Goal: Task Accomplishment & Management: Manage account settings

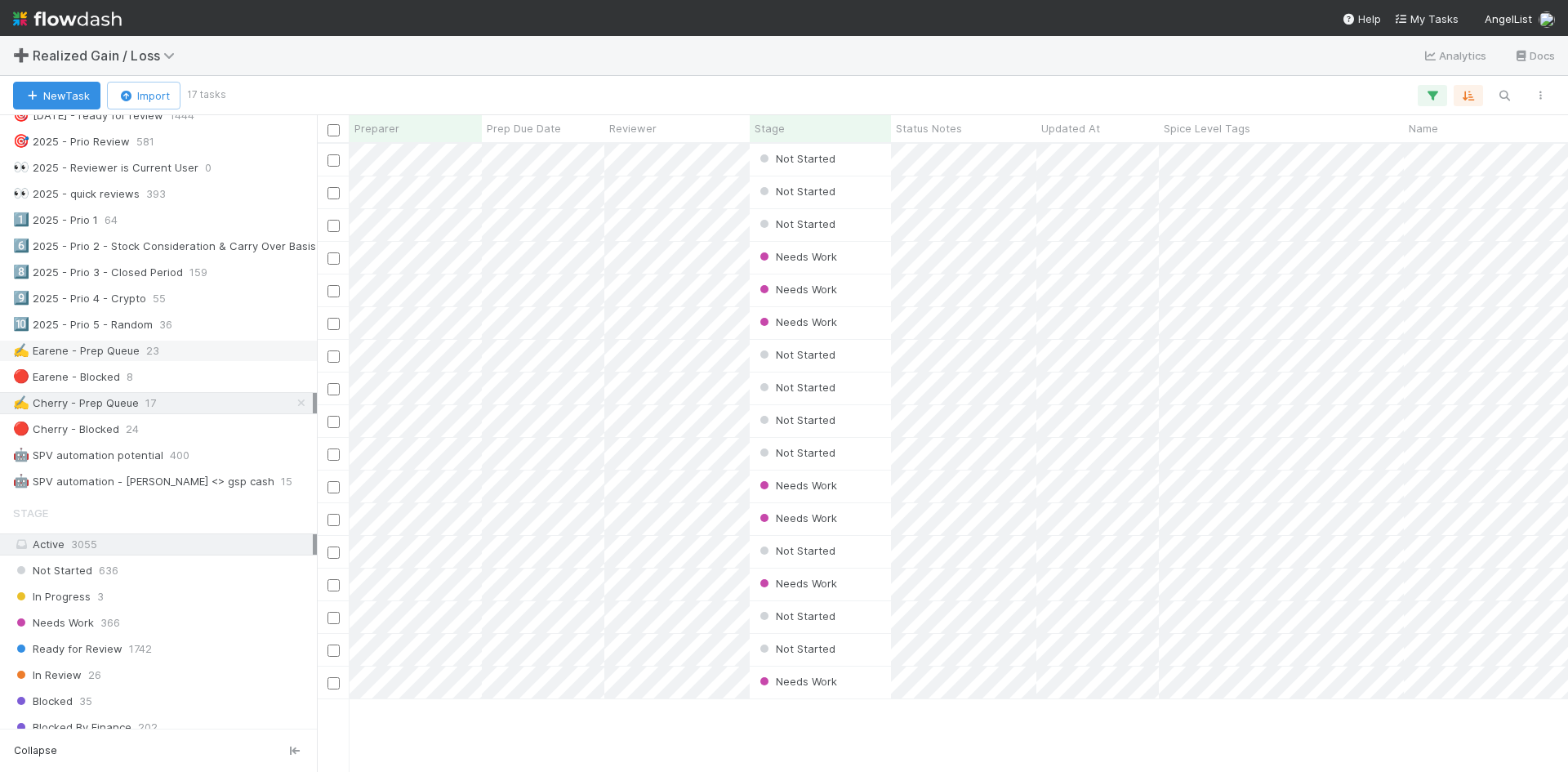
scroll to position [735, 0]
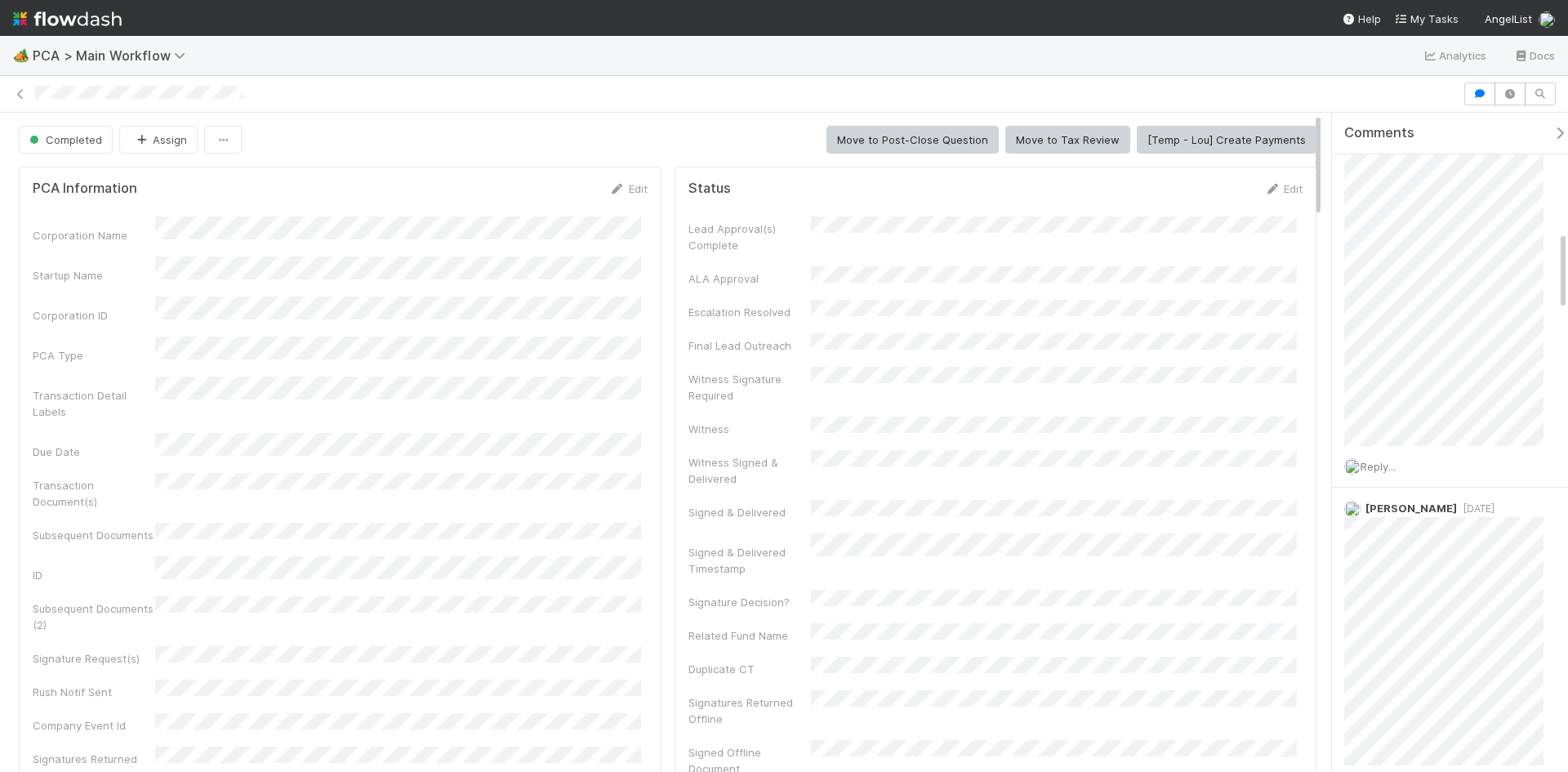
scroll to position [1975, 0]
click at [784, 371] on div "Witness Signature Required" at bounding box center [750, 386] width 122 height 32
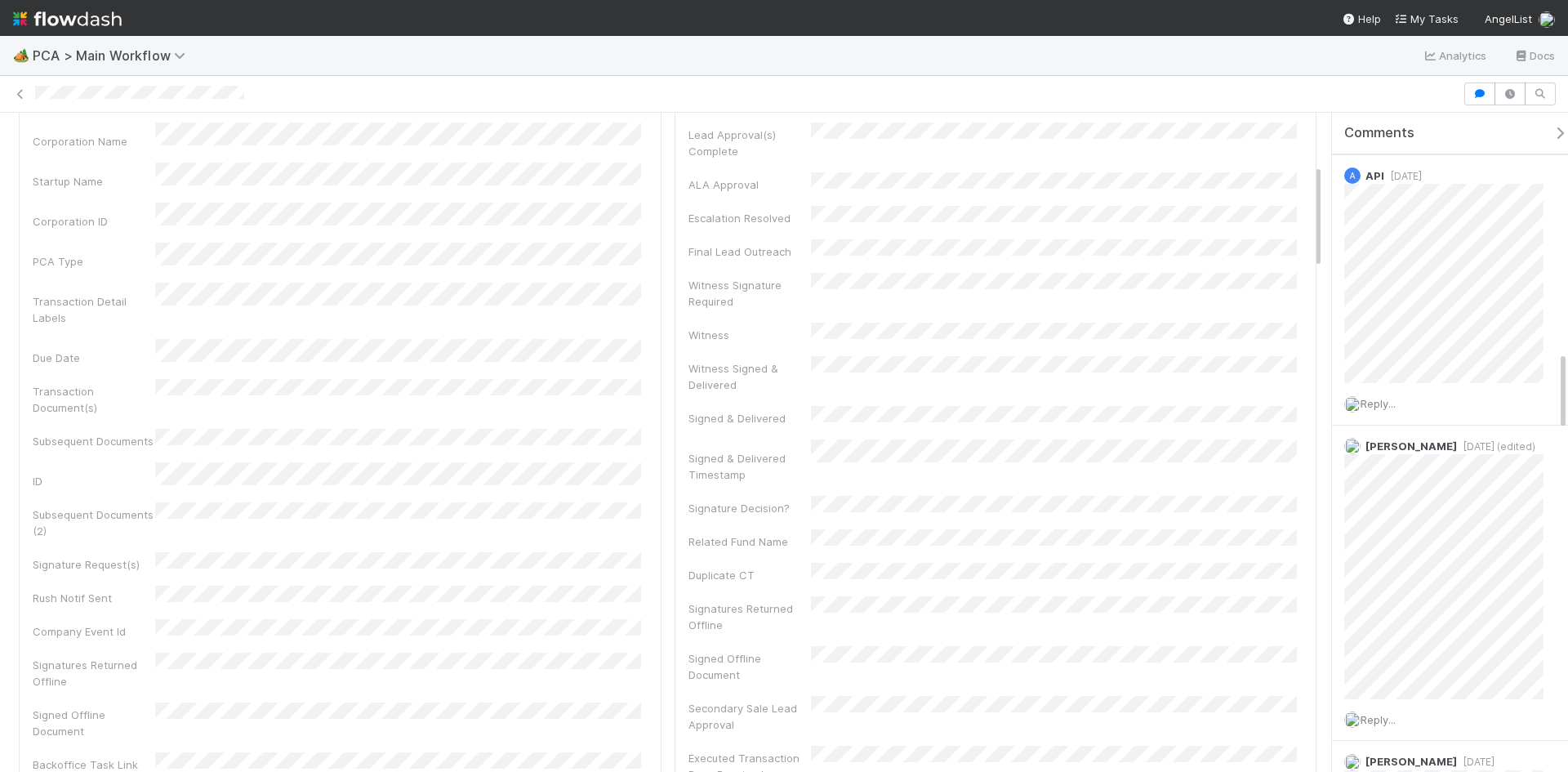
scroll to position [0, 0]
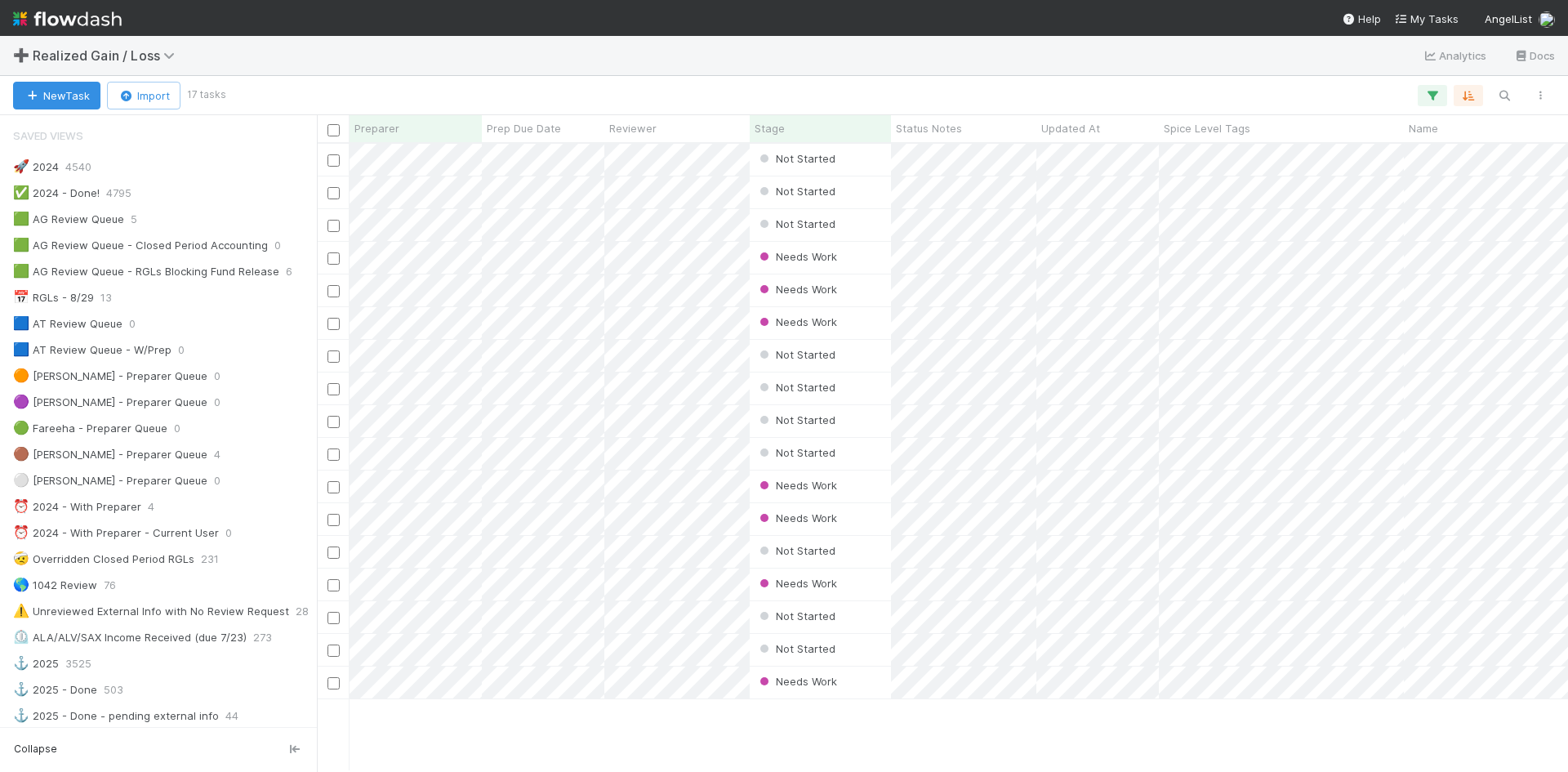
scroll to position [735, 0]
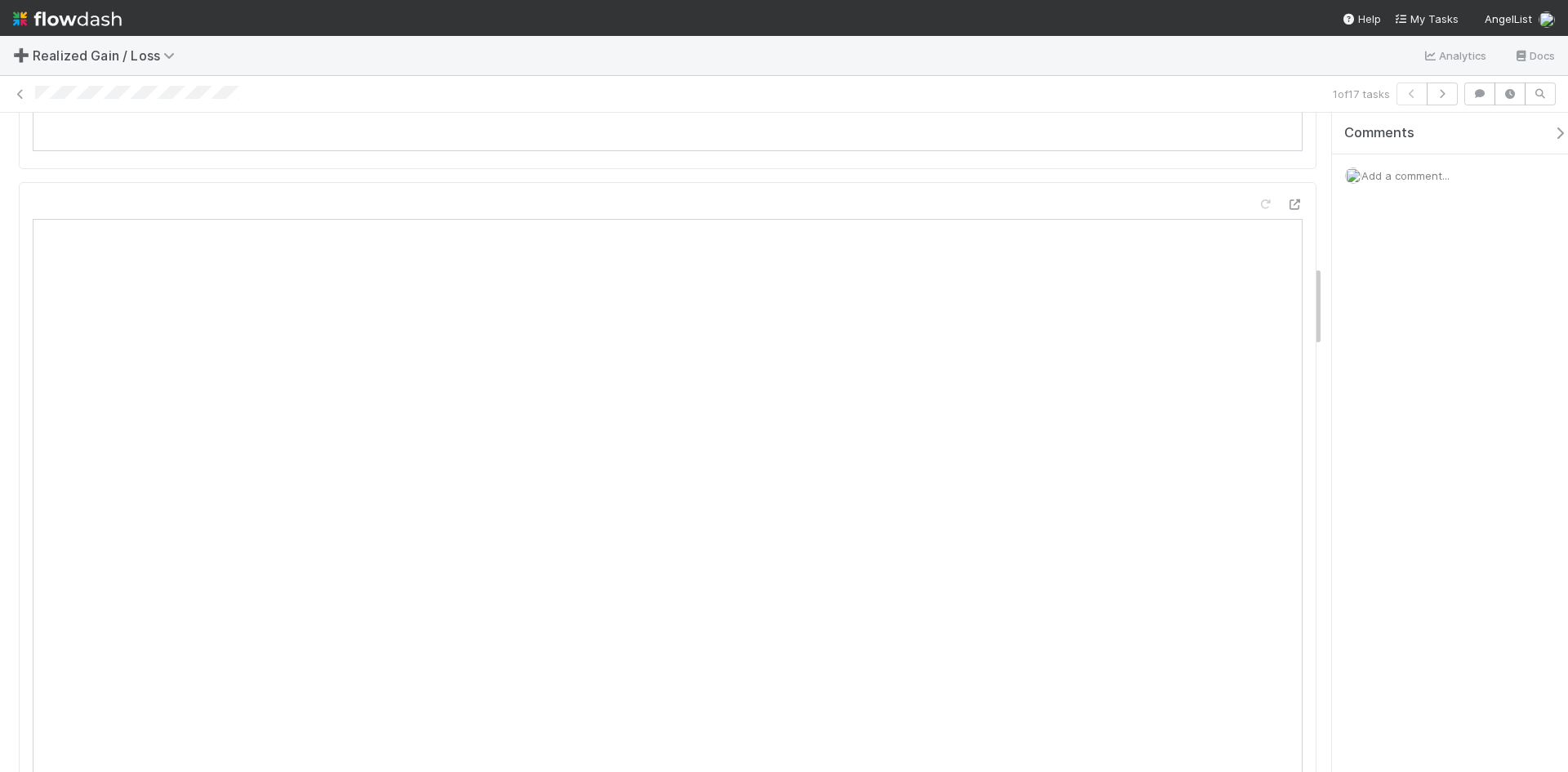
scroll to position [1225, 0]
click at [184, 101] on div at bounding box center [680, 94] width 1292 height 17
drag, startPoint x: 255, startPoint y: 89, endPoint x: 335, endPoint y: 94, distance: 80.2
click at [257, 91] on div at bounding box center [680, 94] width 1292 height 17
drag, startPoint x: 335, startPoint y: 94, endPoint x: 792, endPoint y: 106, distance: 457.2
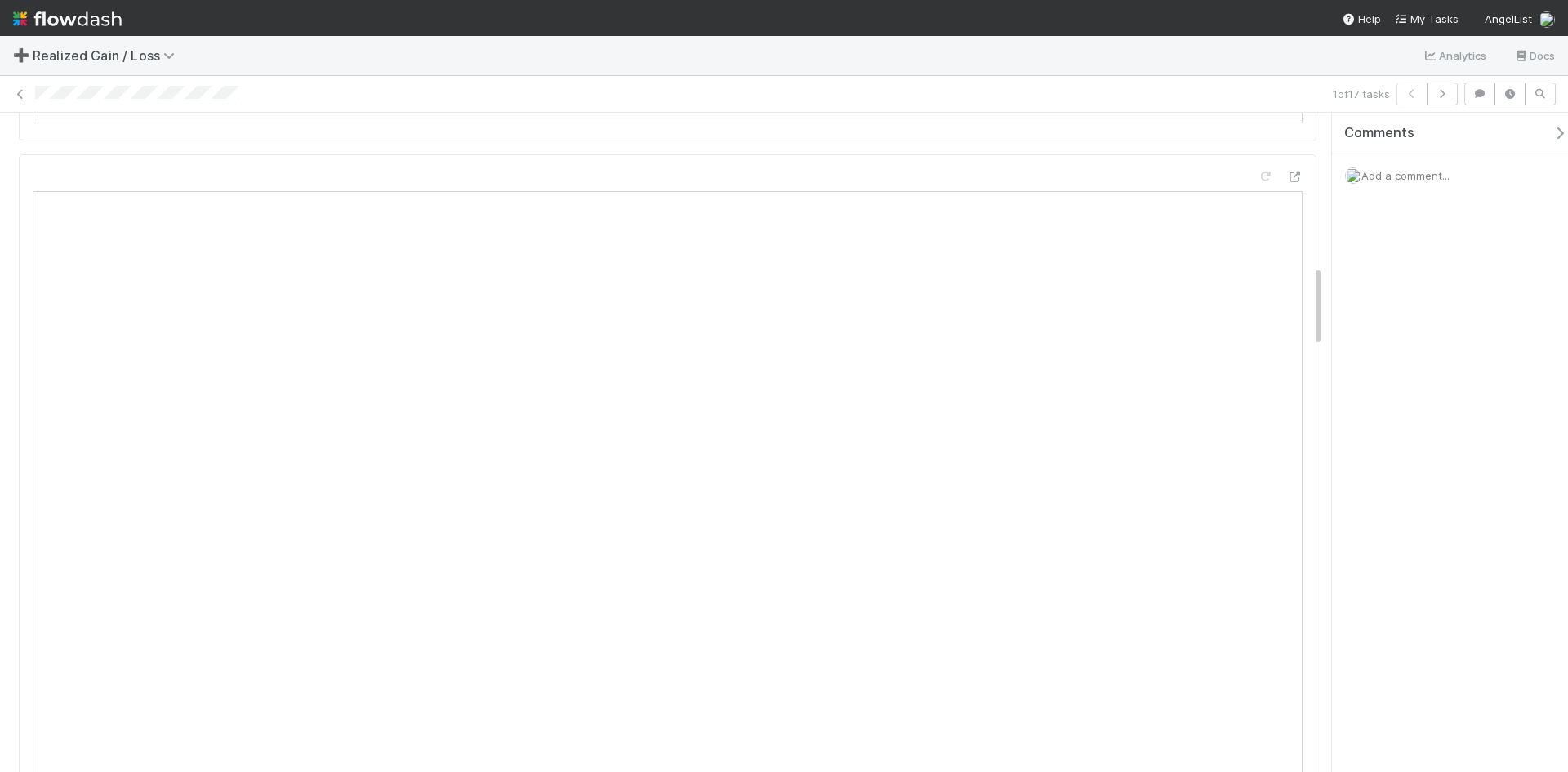
click at [336, 94] on div at bounding box center [680, 94] width 1292 height 17
click at [231, 100] on div at bounding box center [680, 94] width 1292 height 17
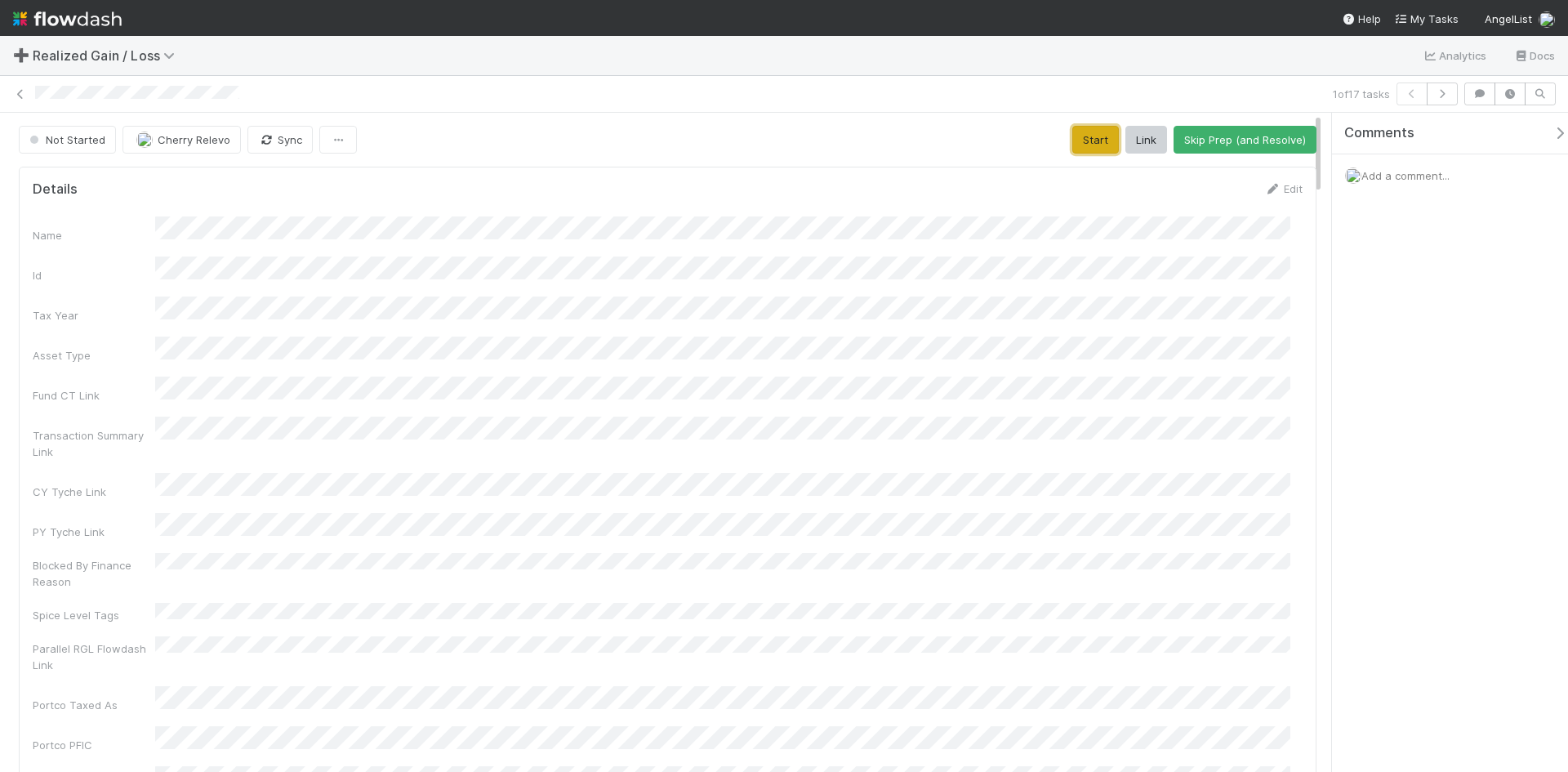
click at [1038, 132] on button "Start" at bounding box center [1096, 140] width 46 height 28
click at [1038, 137] on button "Request Review (and Resolve)" at bounding box center [1228, 140] width 176 height 28
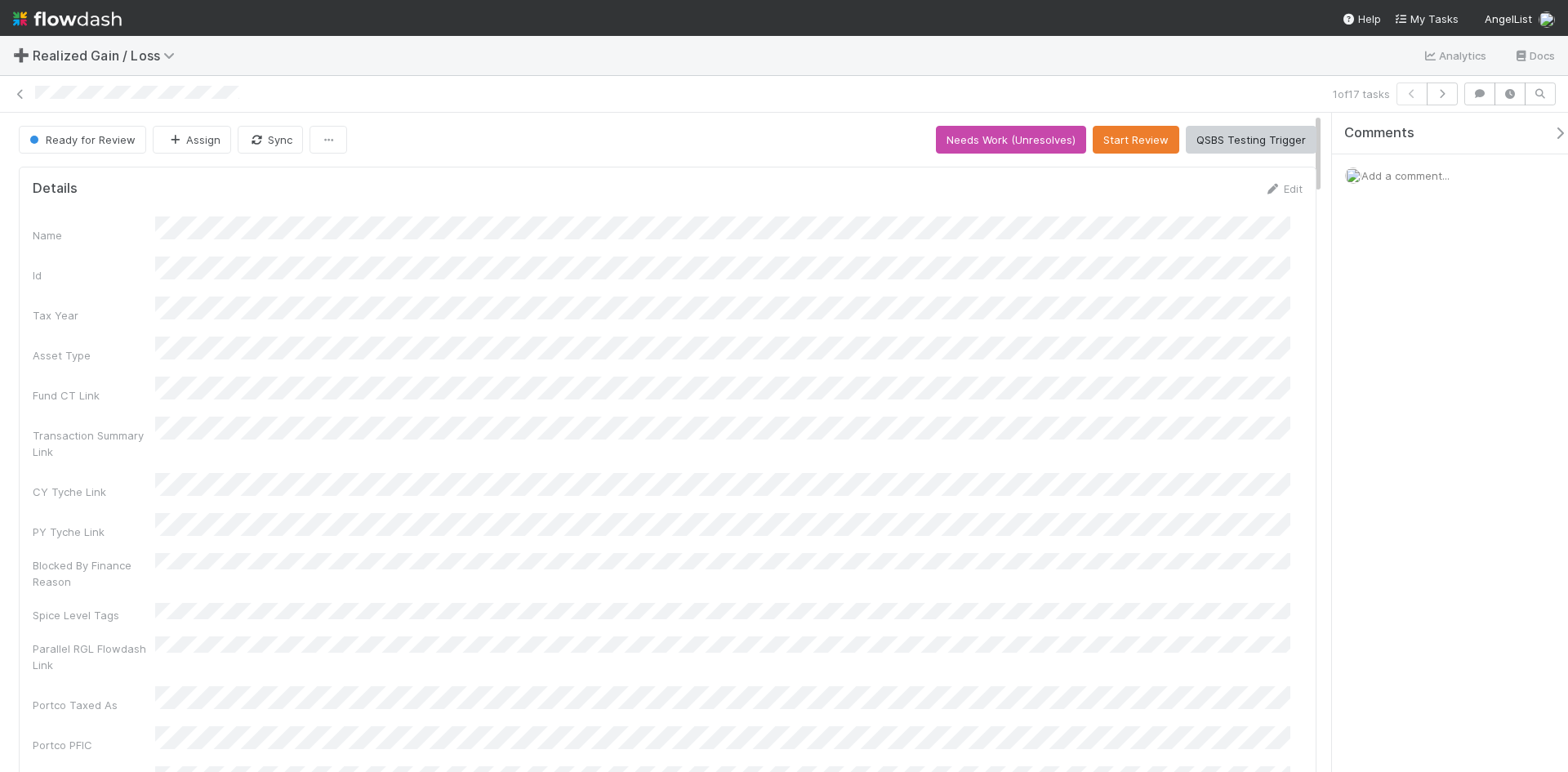
click at [20, 93] on icon at bounding box center [21, 94] width 17 height 11
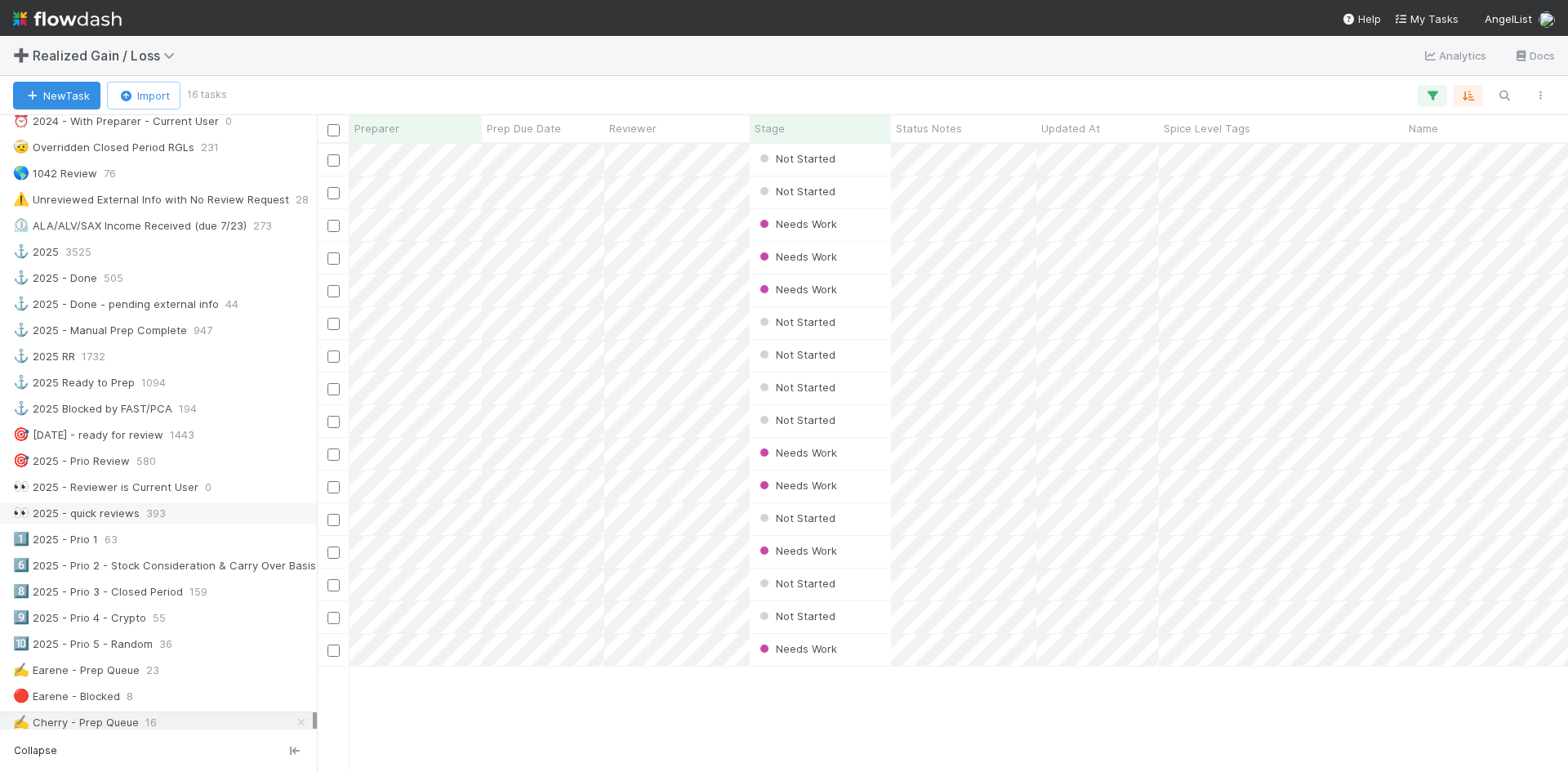
scroll to position [490, 0]
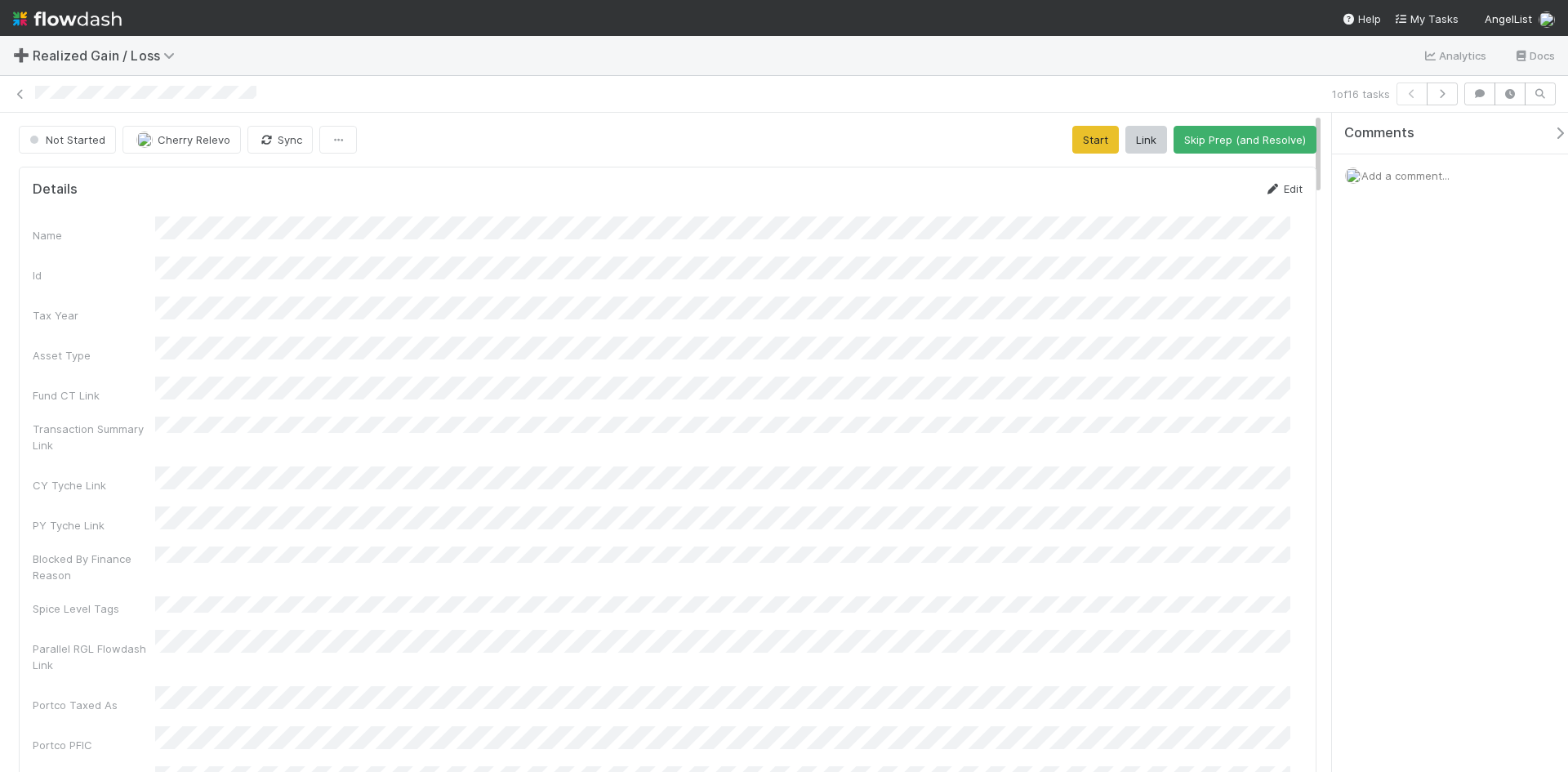
click at [1038, 188] on link "Edit" at bounding box center [1283, 189] width 38 height 13
click at [1038, 198] on button "Save" at bounding box center [1216, 194] width 46 height 28
click at [626, 286] on div "Name Id Tax Year Asset Type Fund CT Link Transaction Summary Link CY Tyche Link…" at bounding box center [667, 550] width 1270 height 667
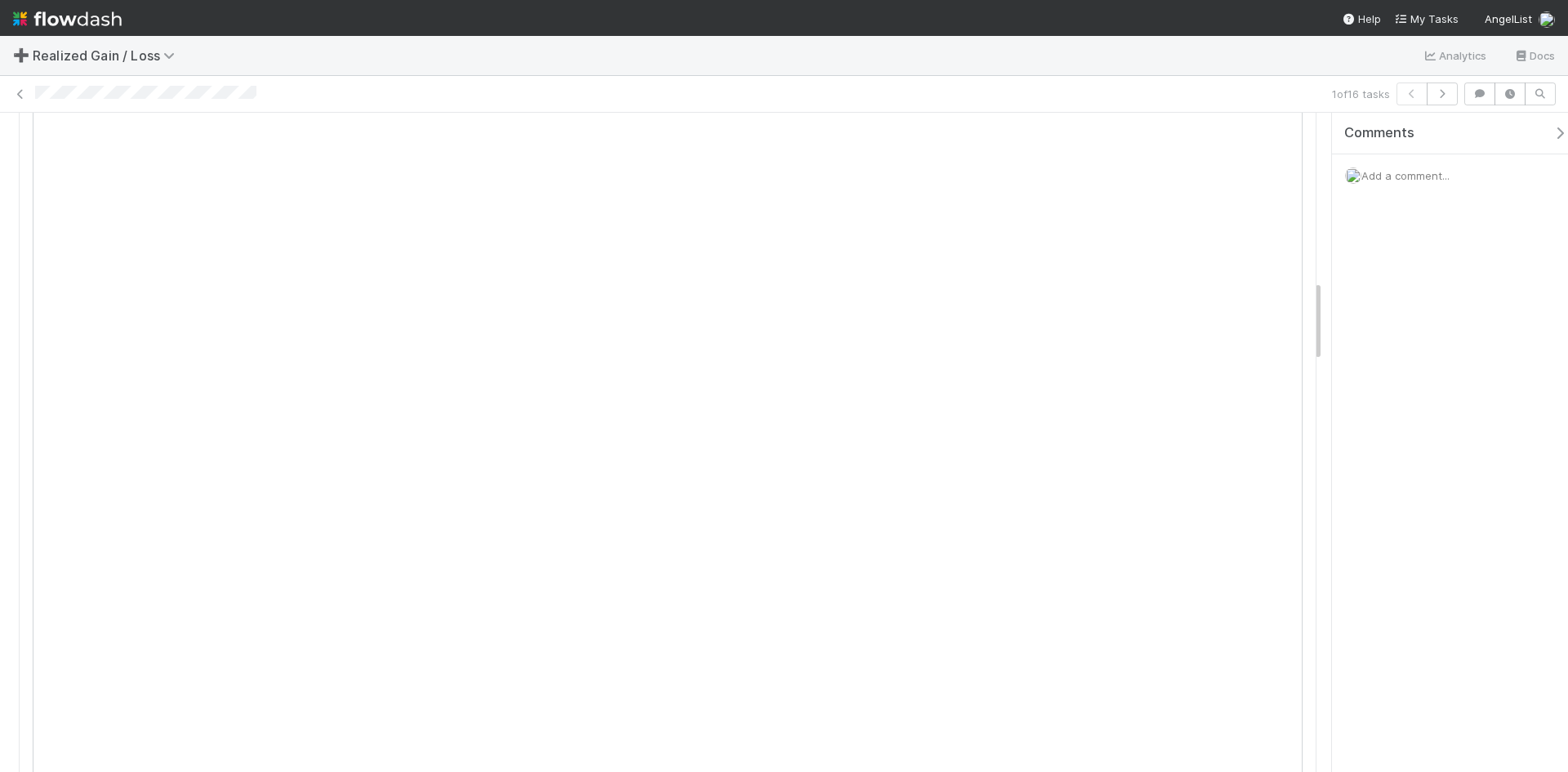
scroll to position [1307, 0]
click at [1038, 174] on span "Add a comment..." at bounding box center [1406, 175] width 89 height 13
click at [1038, 451] on button "Add Comment" at bounding box center [1406, 450] width 95 height 28
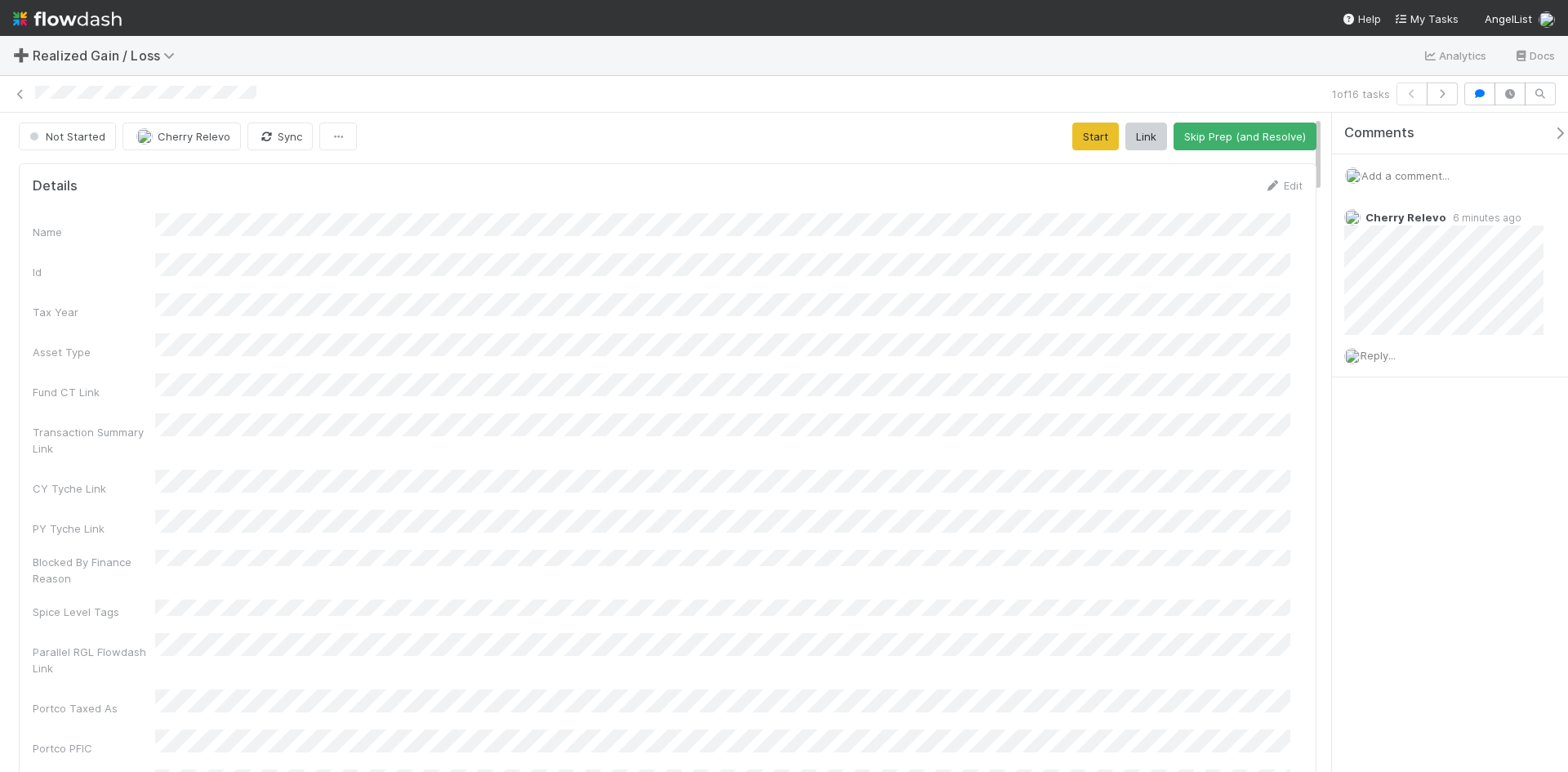
scroll to position [0, 0]
click at [1038, 145] on button "Start" at bounding box center [1096, 140] width 46 height 28
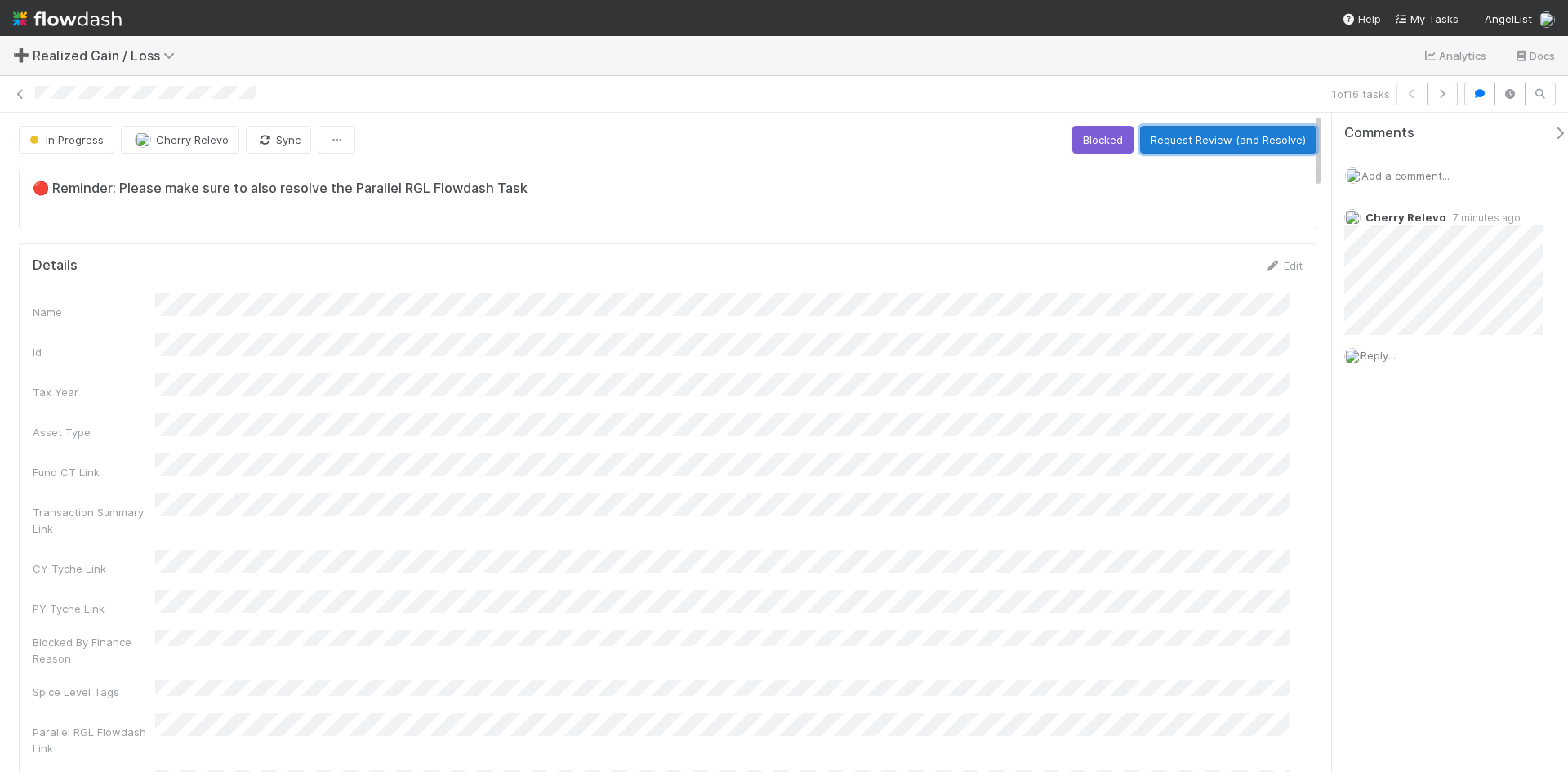
click at [1038, 146] on button "Request Review (and Resolve)" at bounding box center [1228, 140] width 176 height 28
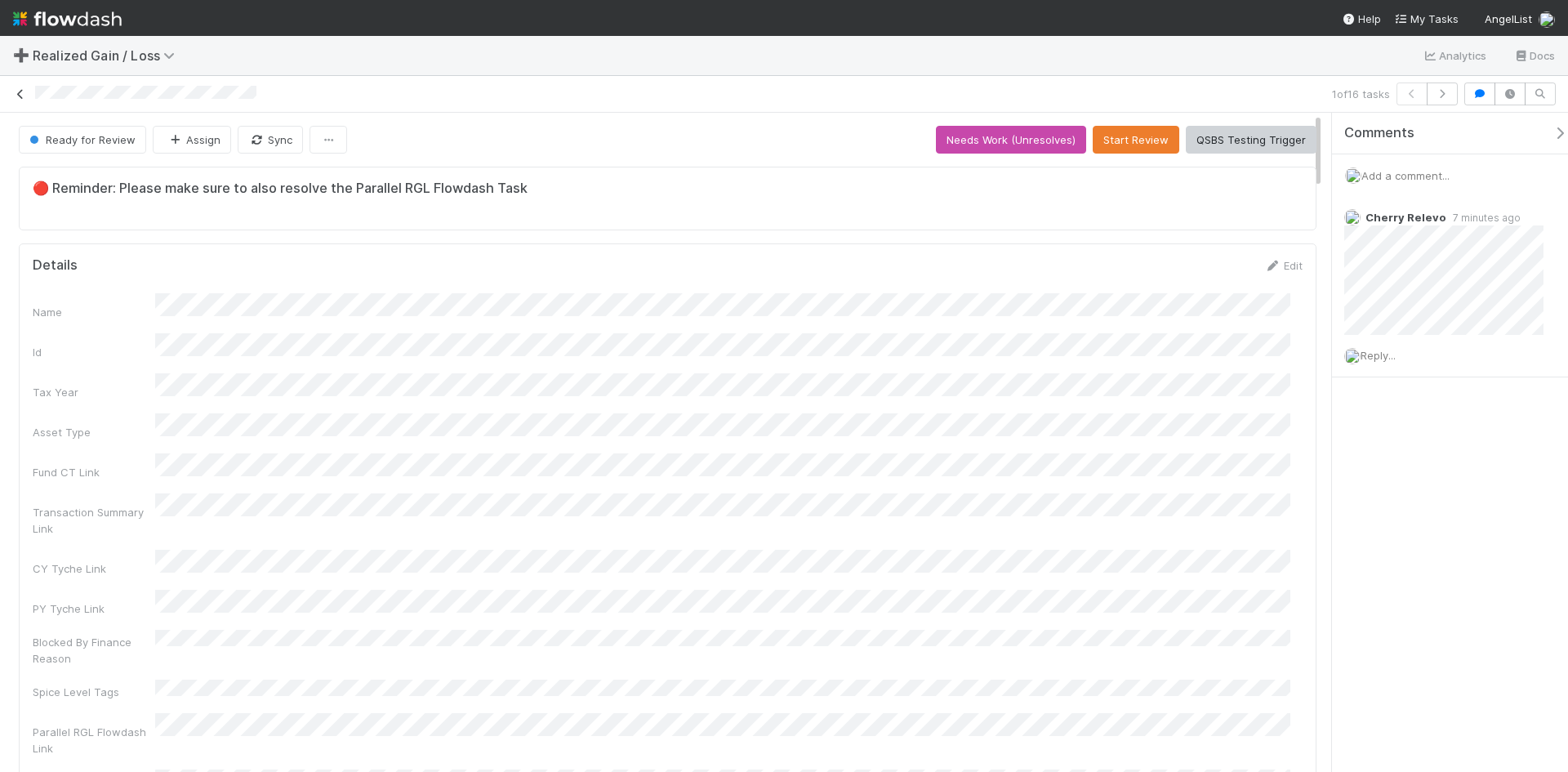
click at [23, 94] on icon at bounding box center [21, 94] width 17 height 11
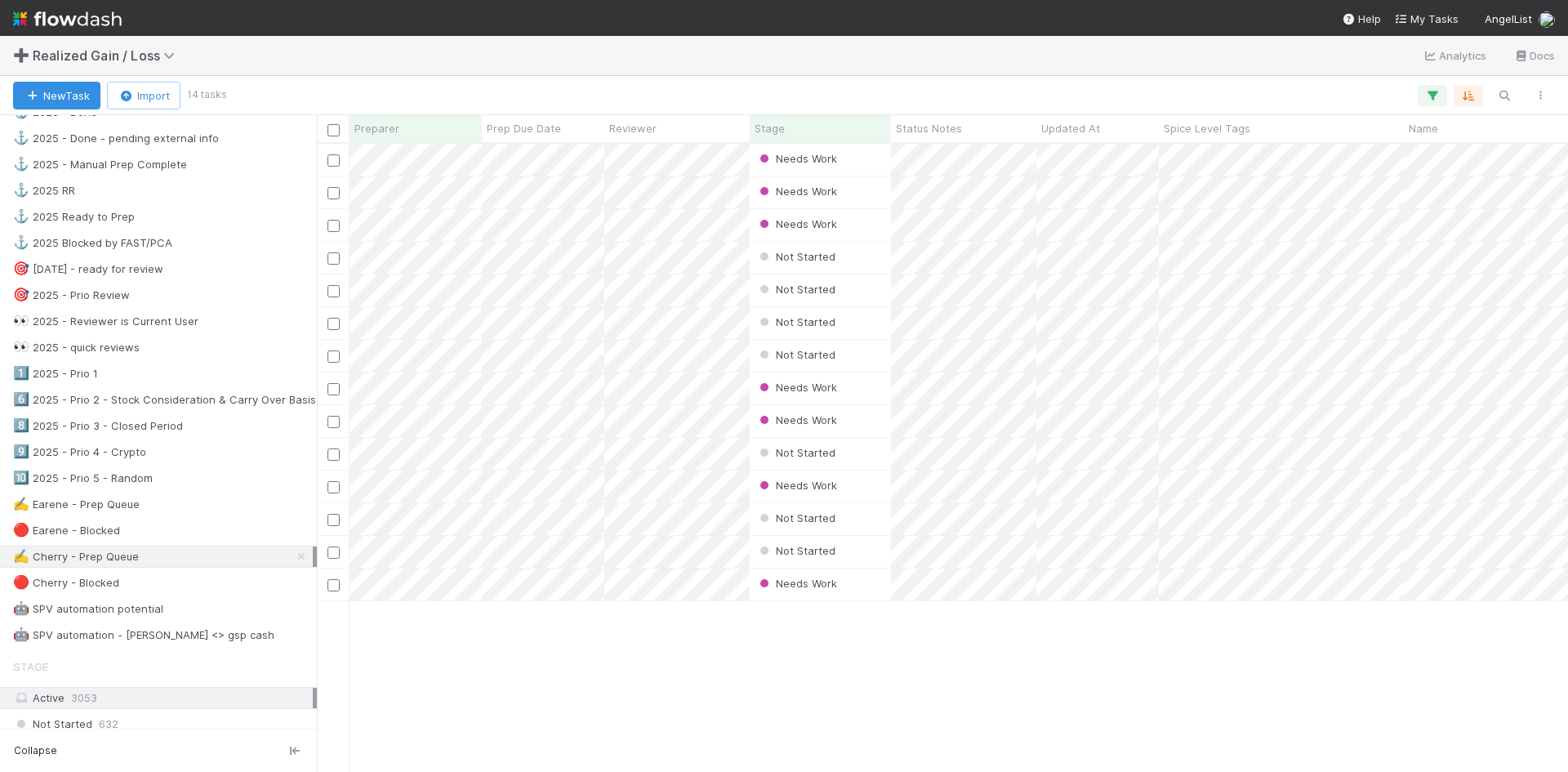
scroll to position [735, 0]
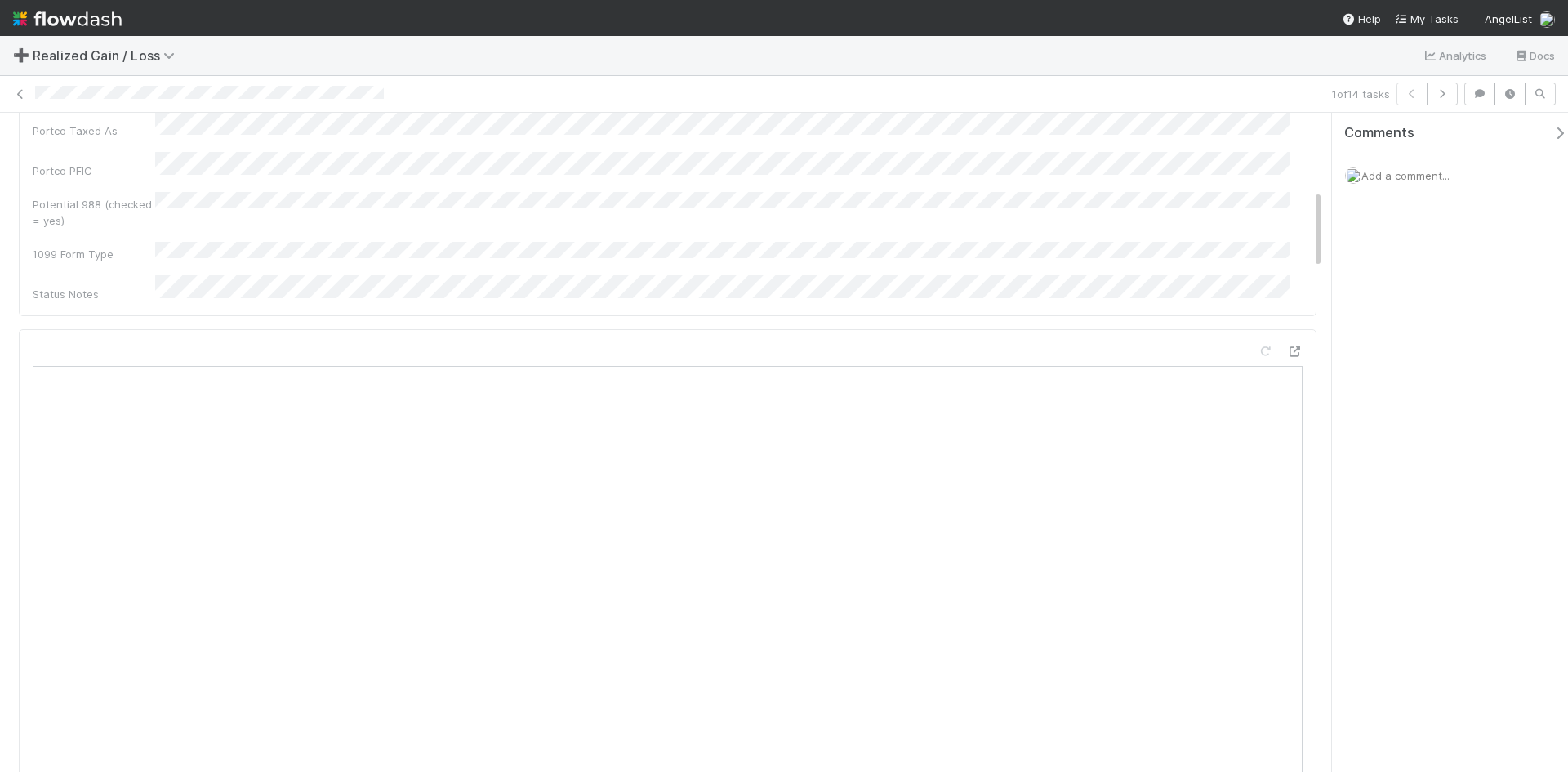
scroll to position [654, 0]
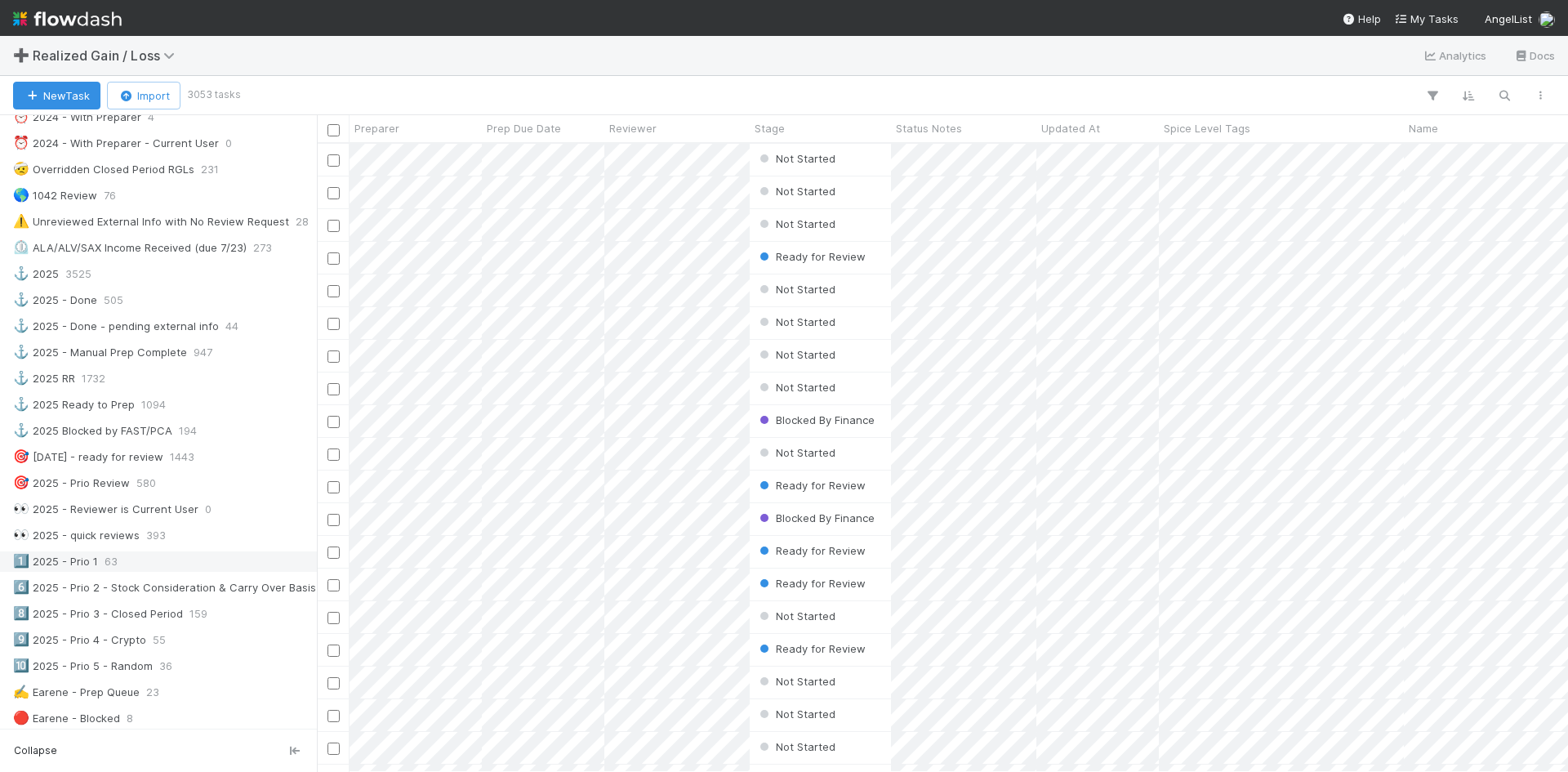
scroll to position [572, 0]
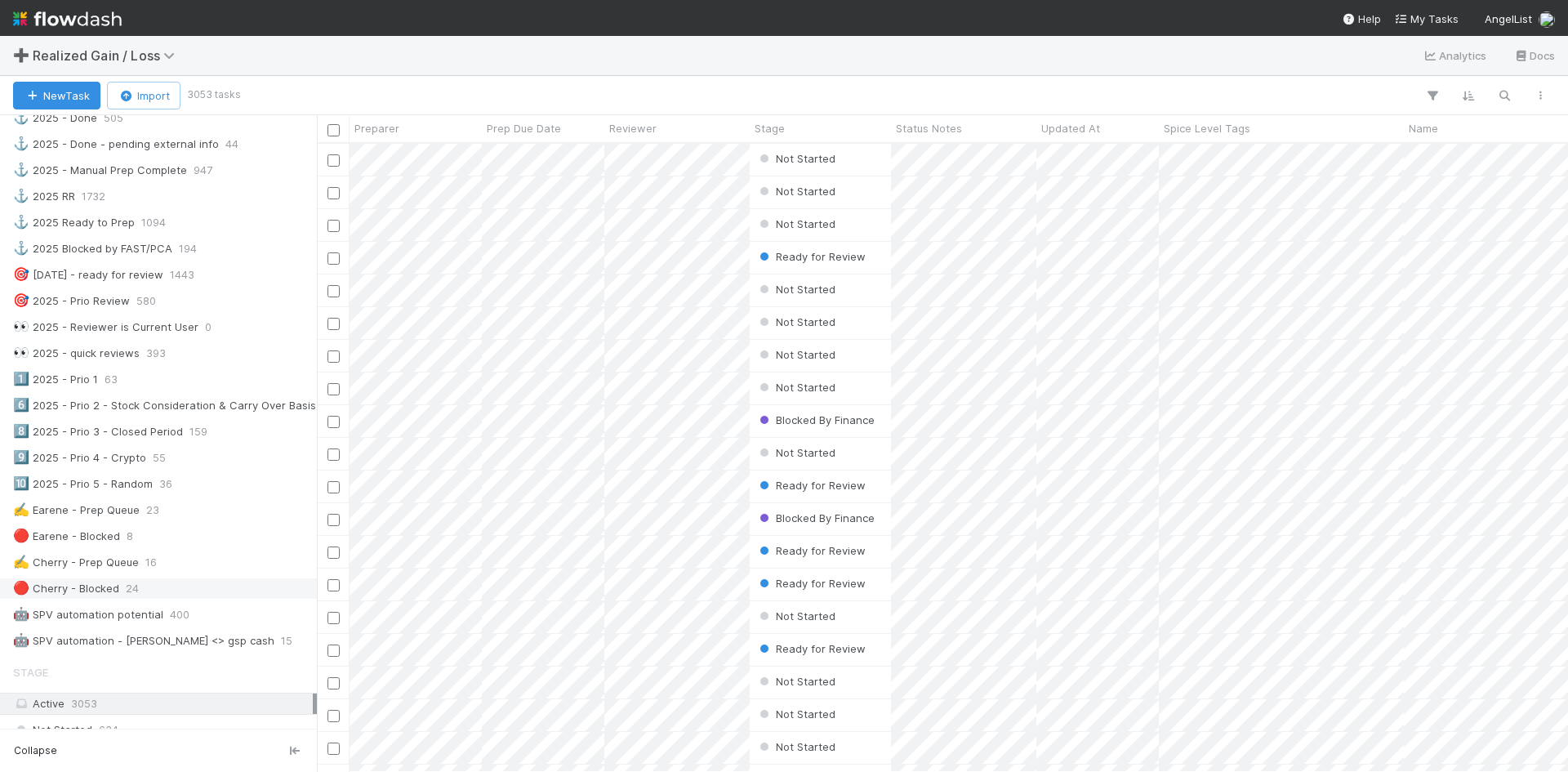
click at [131, 585] on span "24" at bounding box center [132, 588] width 13 height 21
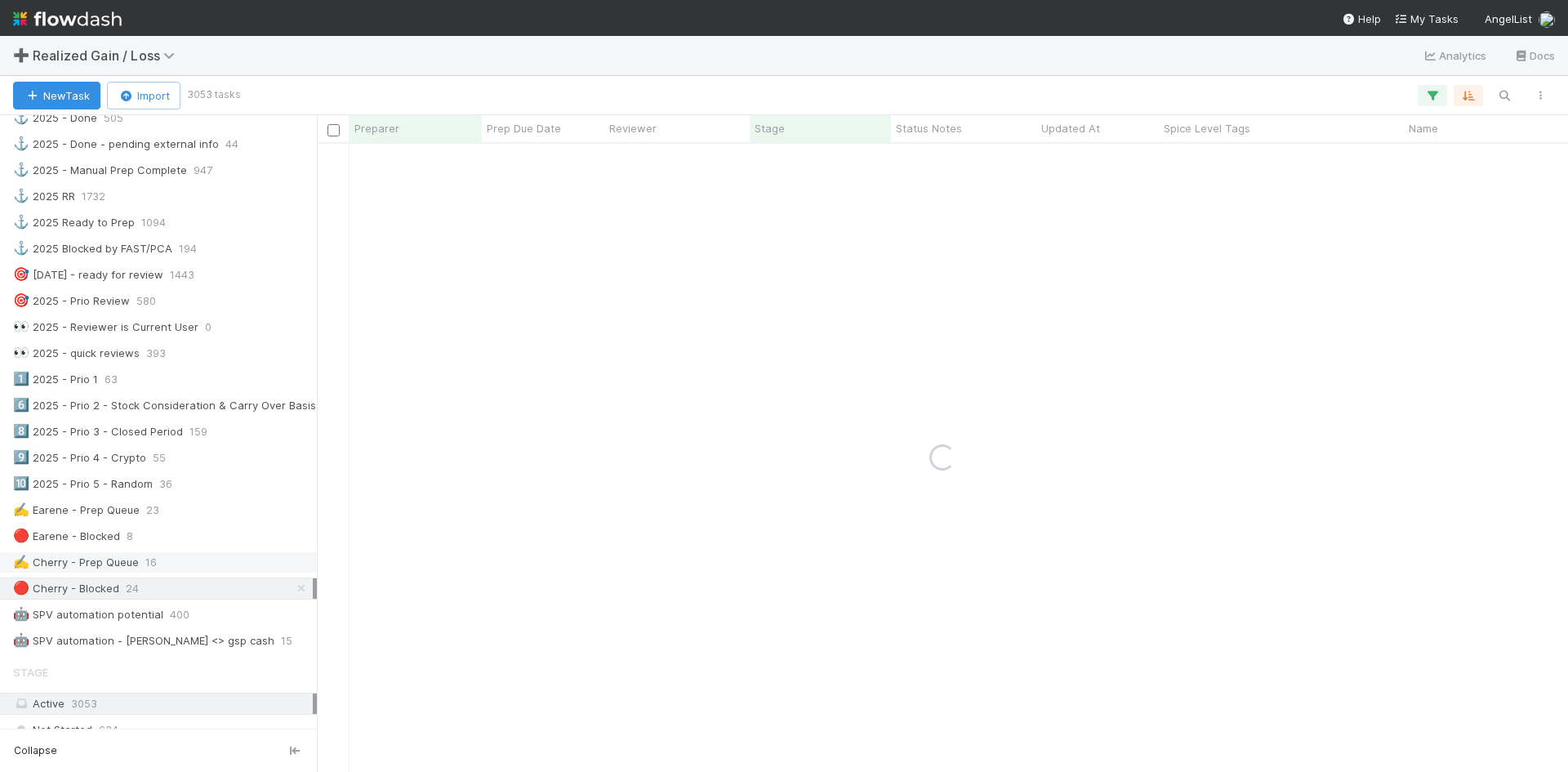
click at [146, 557] on span "16" at bounding box center [151, 562] width 12 height 21
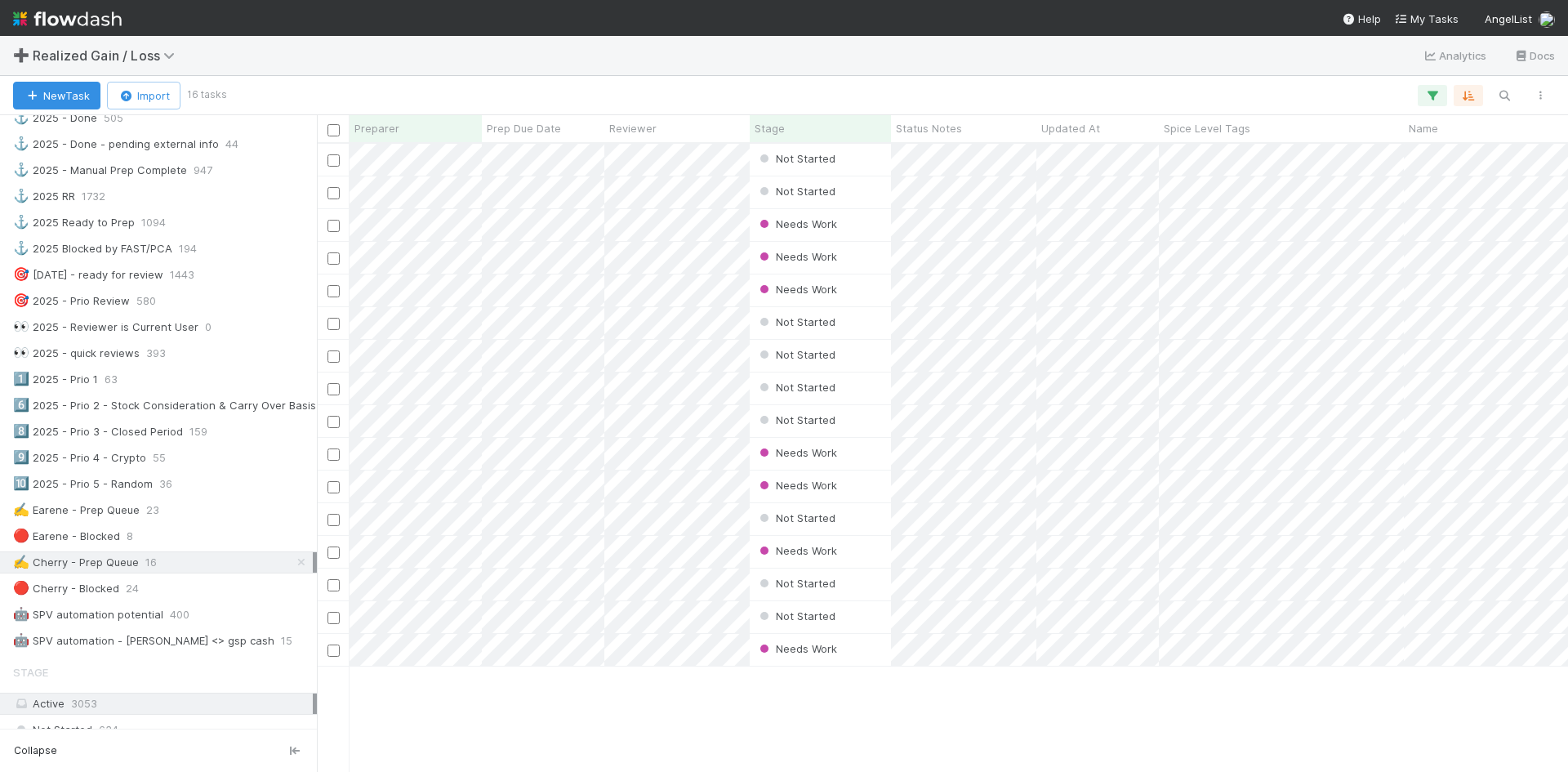
scroll to position [616, 1240]
click at [1513, 90] on button "button" at bounding box center [1505, 96] width 30 height 22
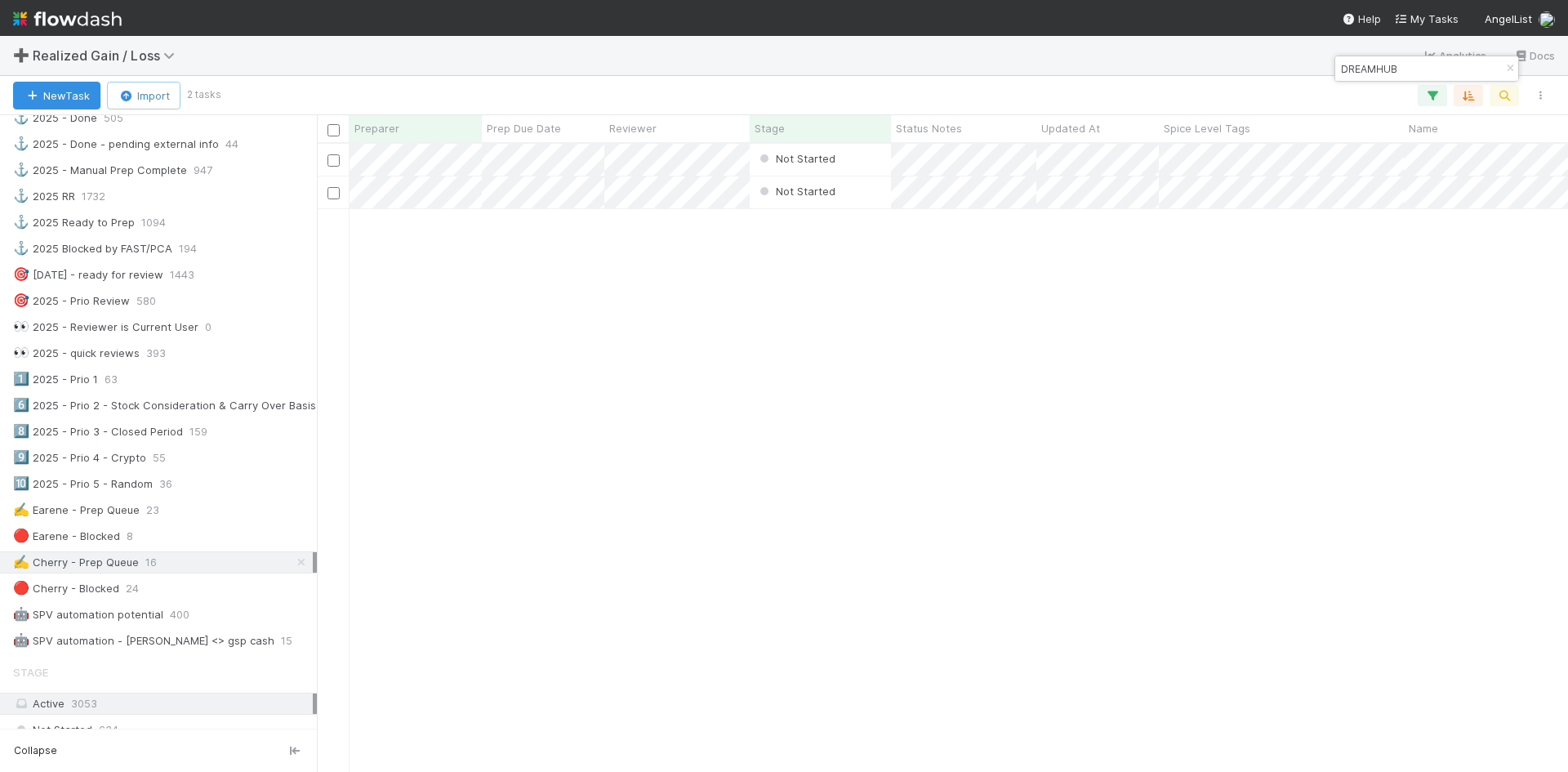
type input "DREAMHUB"
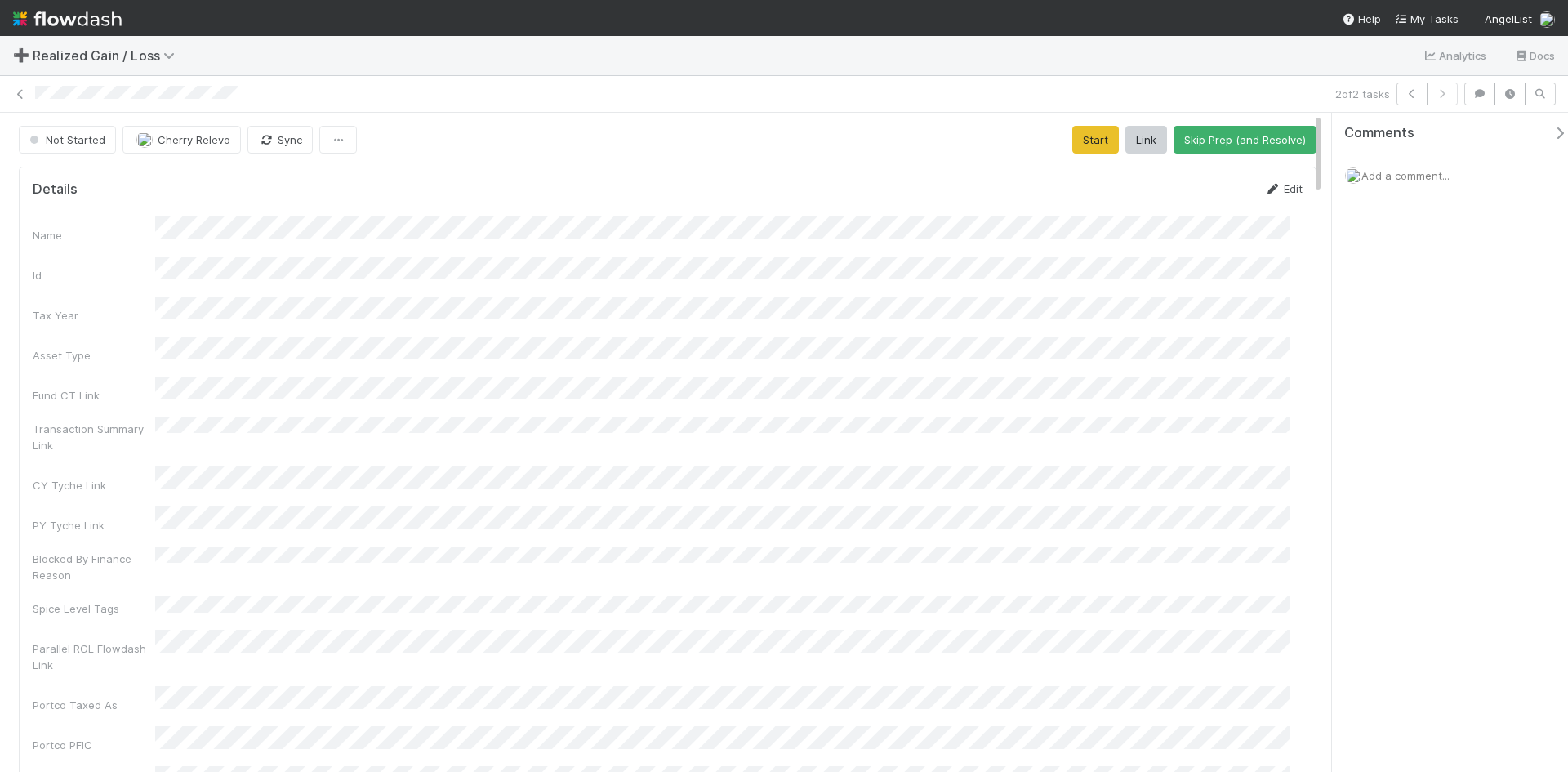
click at [1277, 185] on link "Edit" at bounding box center [1283, 189] width 38 height 13
click at [1192, 194] on button "Save" at bounding box center [1216, 194] width 46 height 28
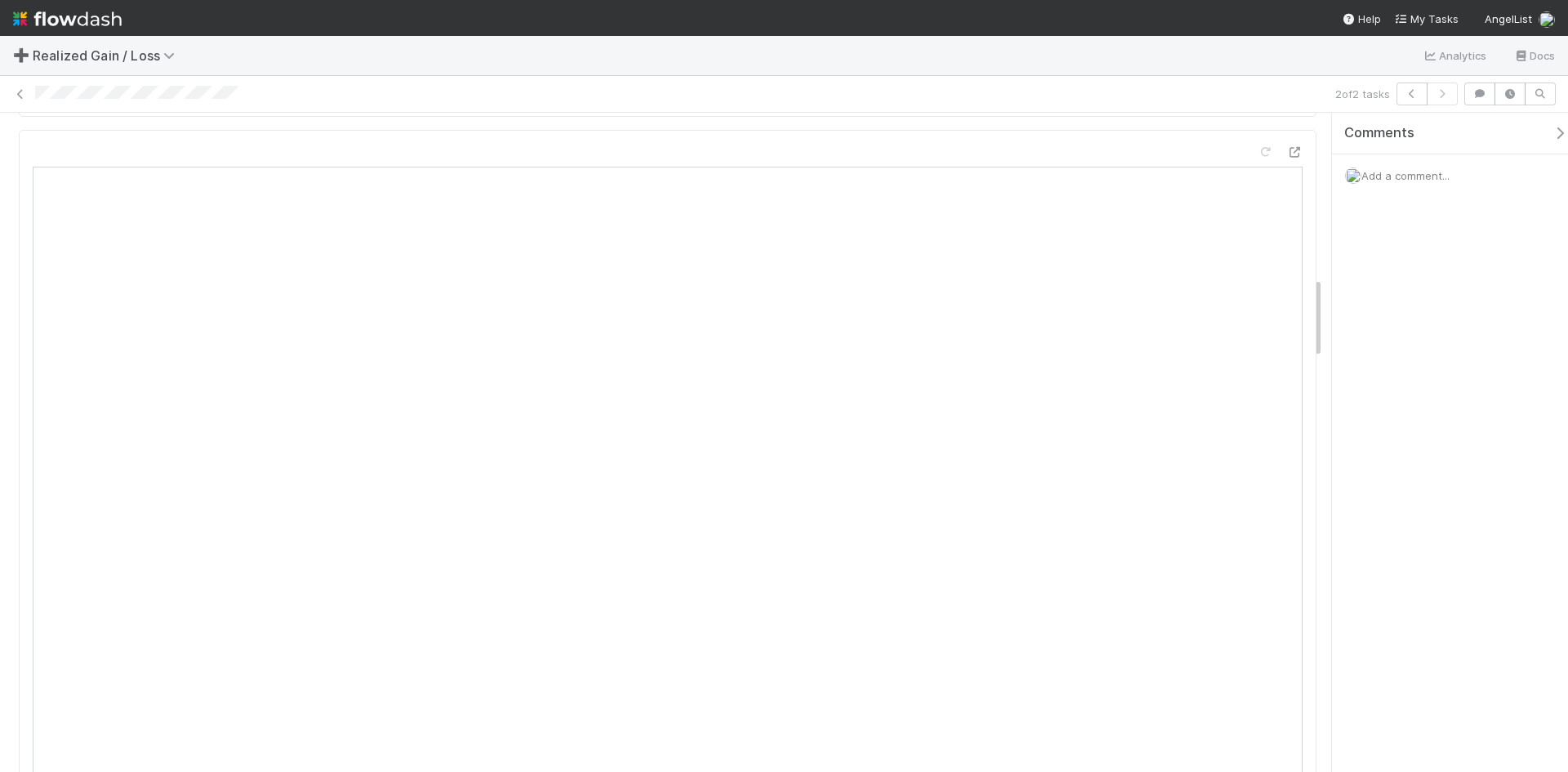
scroll to position [1225, 0]
click at [1391, 180] on span "Add a comment..." at bounding box center [1406, 175] width 89 height 13
click at [1404, 455] on button "Add Comment" at bounding box center [1406, 455] width 95 height 28
click at [1449, 607] on div "Comments Add a comment... Cherry Relevo just now Reply..." at bounding box center [1450, 442] width 236 height 659
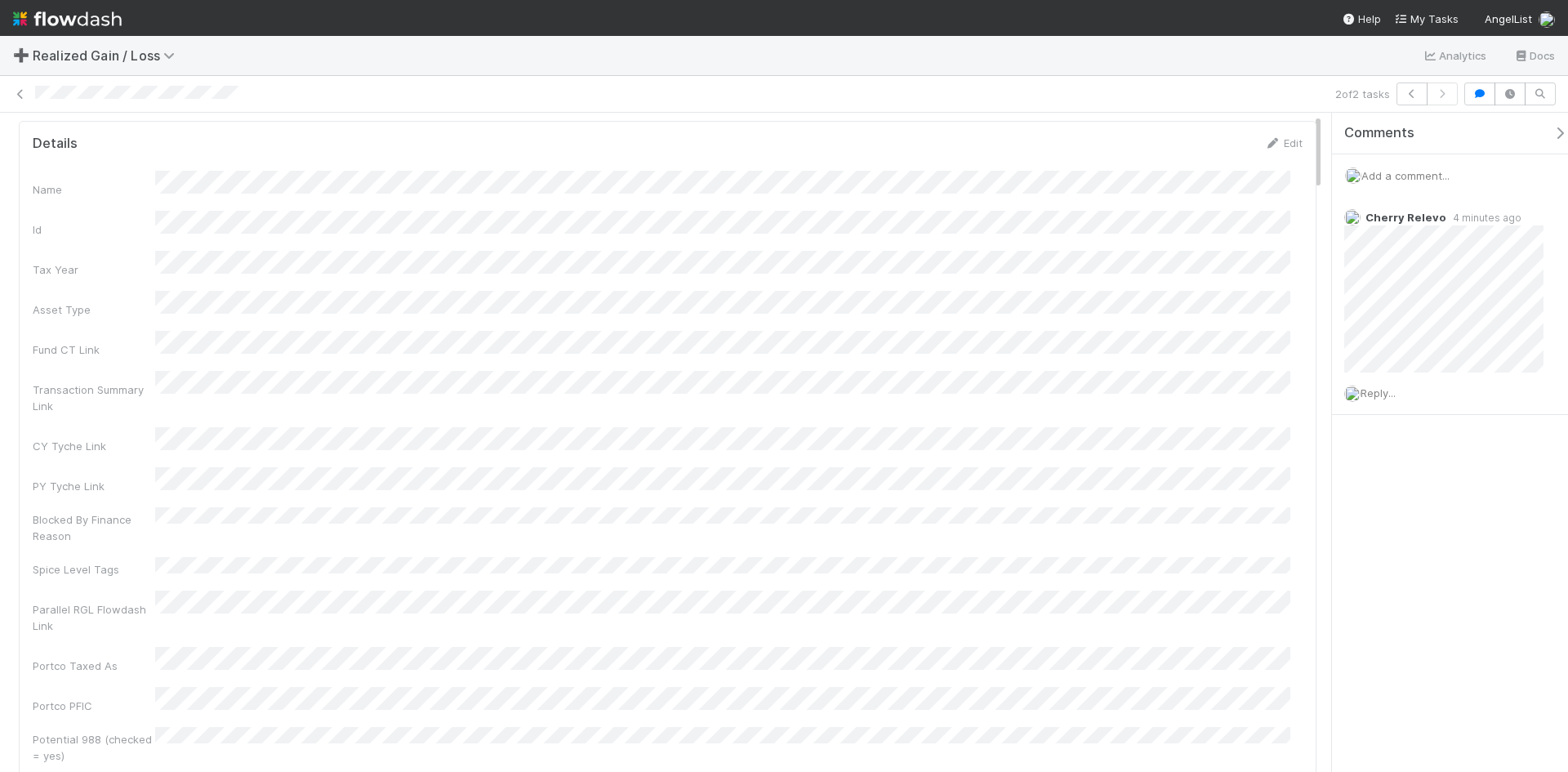
scroll to position [0, 0]
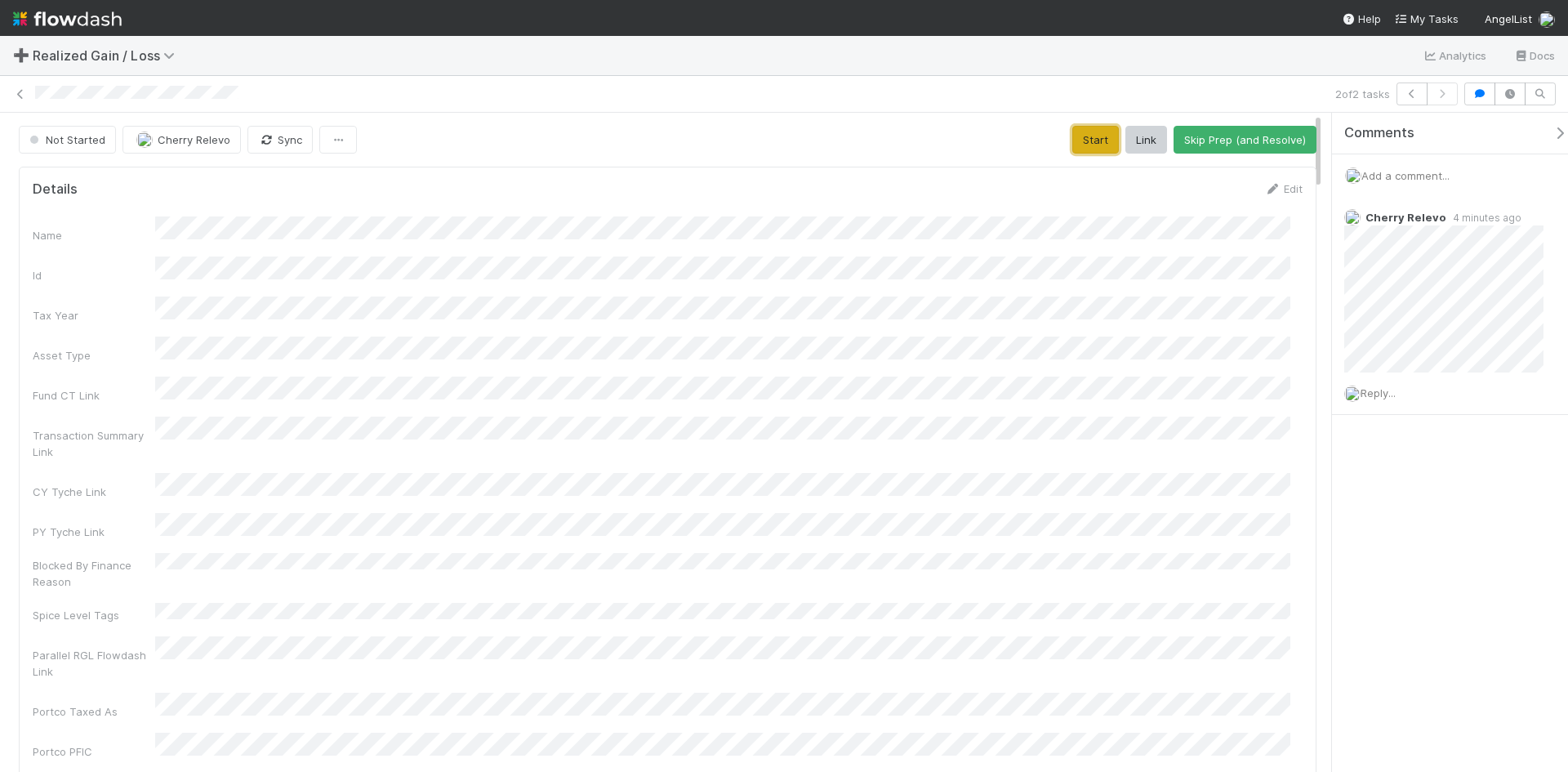
click at [1078, 137] on button "Start" at bounding box center [1096, 140] width 46 height 28
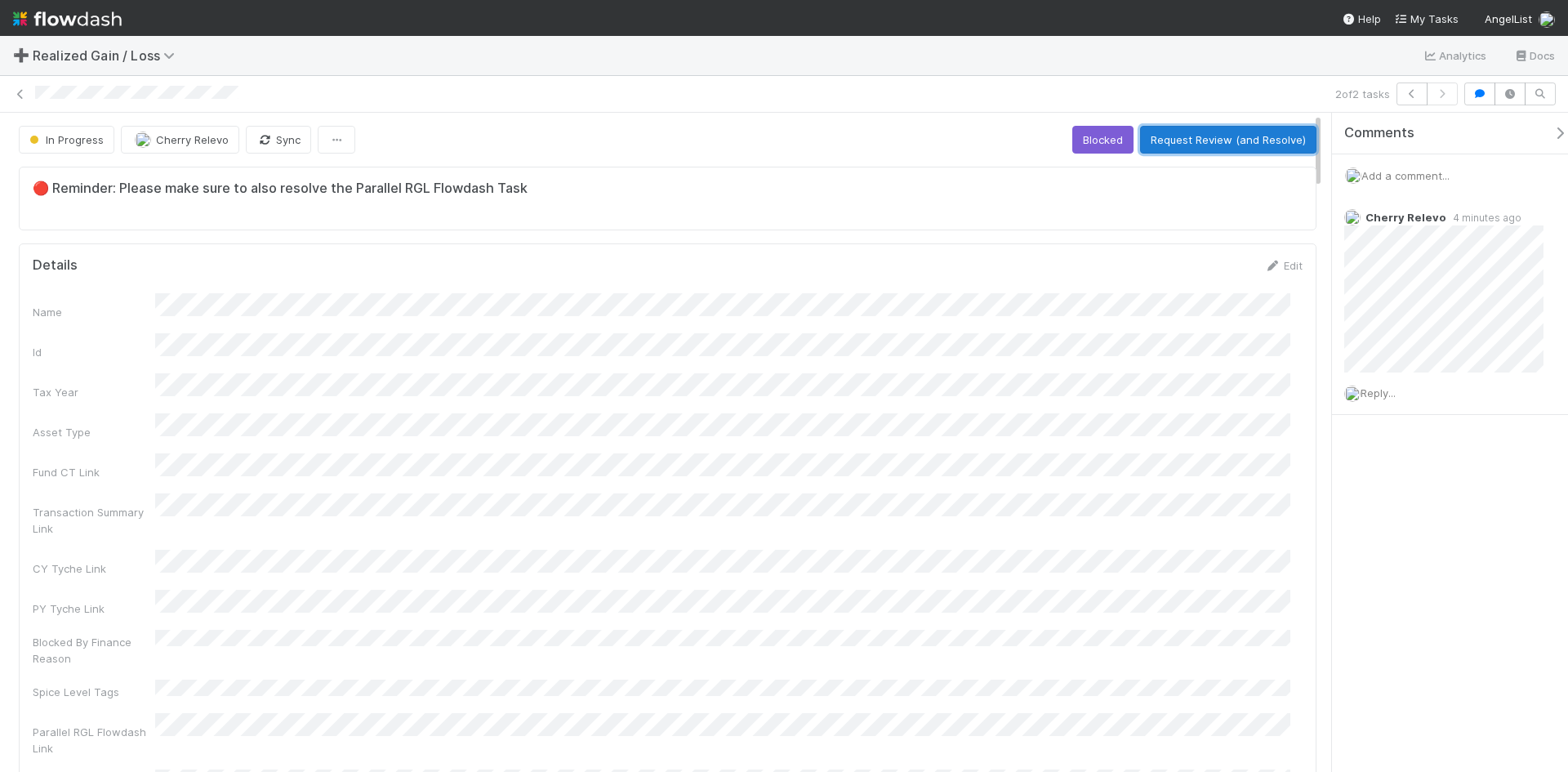
click at [1275, 143] on button "Request Review (and Resolve)" at bounding box center [1228, 140] width 176 height 28
